Goal: Communication & Community: Connect with others

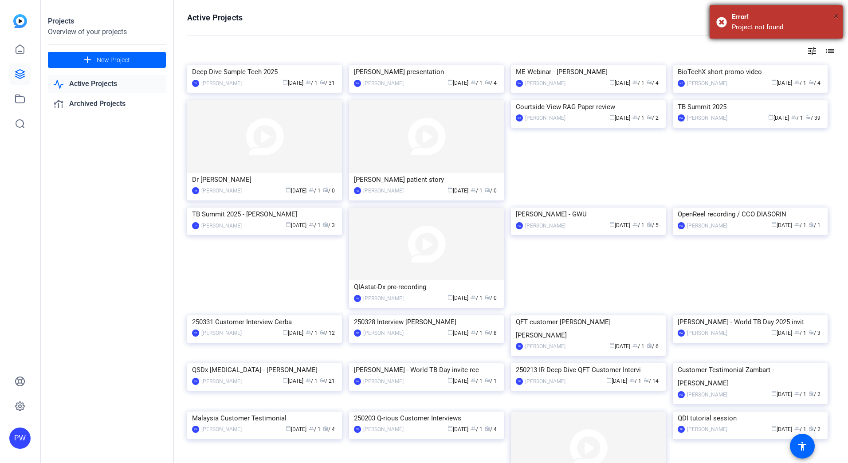
click at [835, 15] on span "×" at bounding box center [835, 16] width 5 height 11
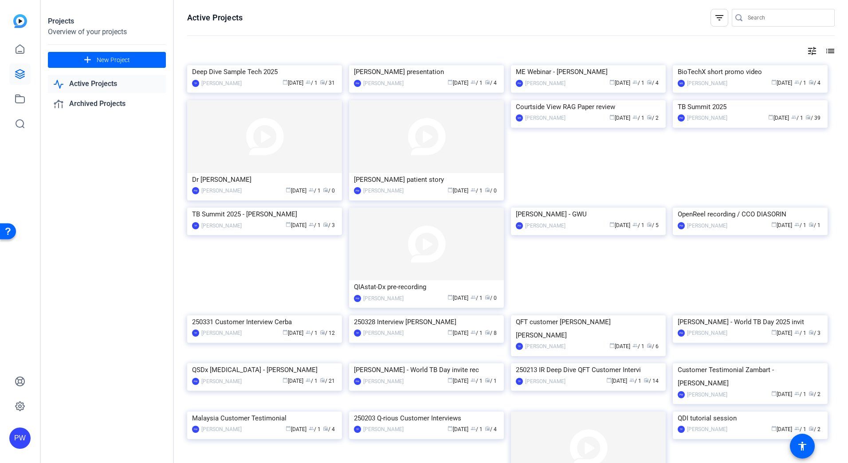
click at [99, 86] on link "Active Projects" at bounding box center [107, 84] width 118 height 18
click at [729, 100] on img at bounding box center [749, 100] width 155 height 0
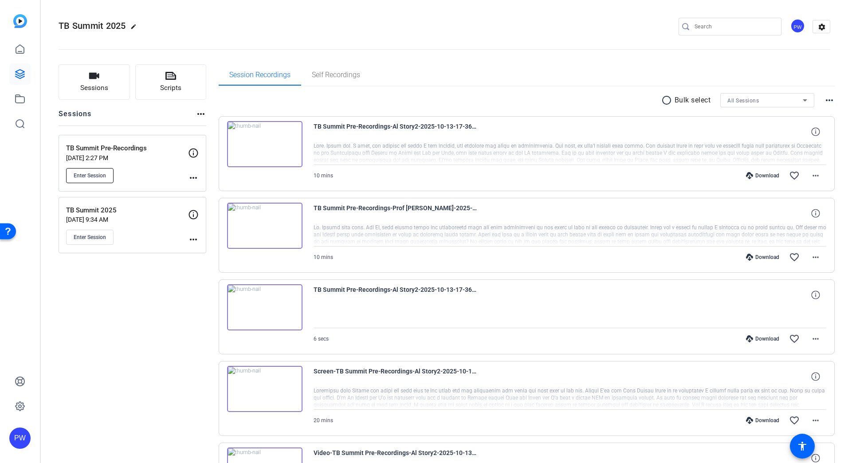
click at [108, 176] on button "Enter Session" at bounding box center [89, 175] width 47 height 15
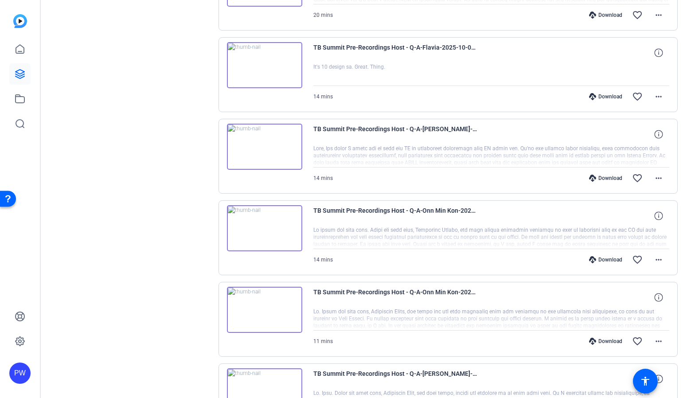
scroll to position [582, 0]
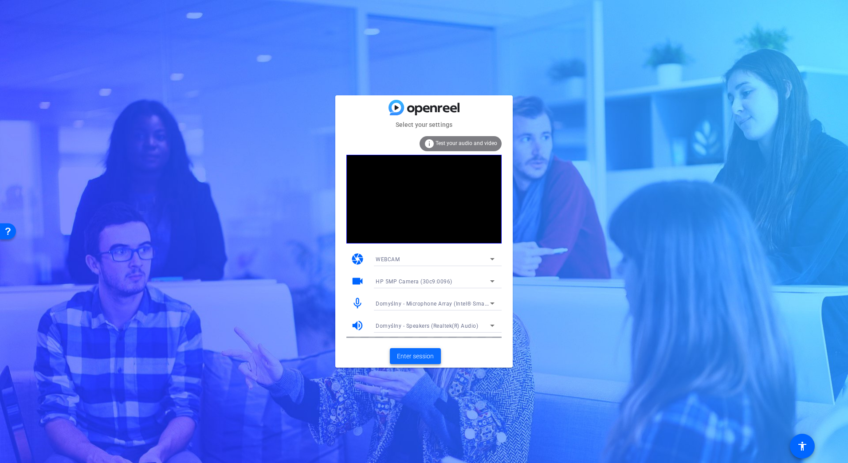
click at [417, 352] on span "Enter session" at bounding box center [415, 356] width 37 height 9
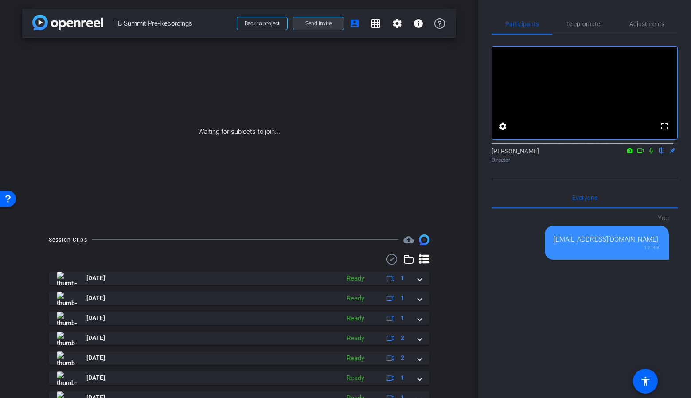
click at [306, 25] on span "Send invite" at bounding box center [318, 23] width 26 height 7
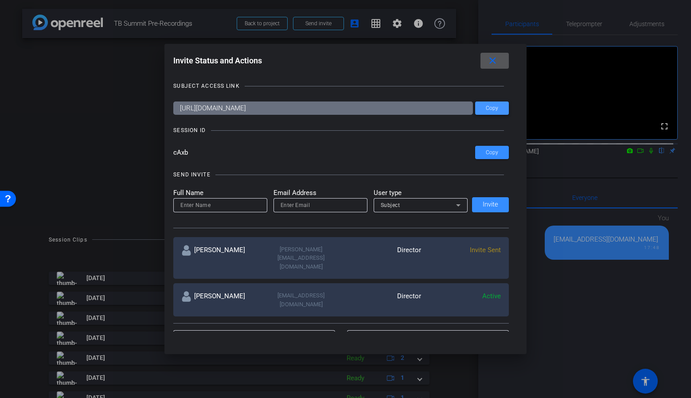
click at [483, 105] on span at bounding box center [492, 108] width 34 height 21
click at [493, 149] on span "Copy" at bounding box center [492, 152] width 12 height 7
click at [493, 57] on mat-icon "close" at bounding box center [492, 60] width 11 height 11
